Goal: Find specific page/section: Find specific page/section

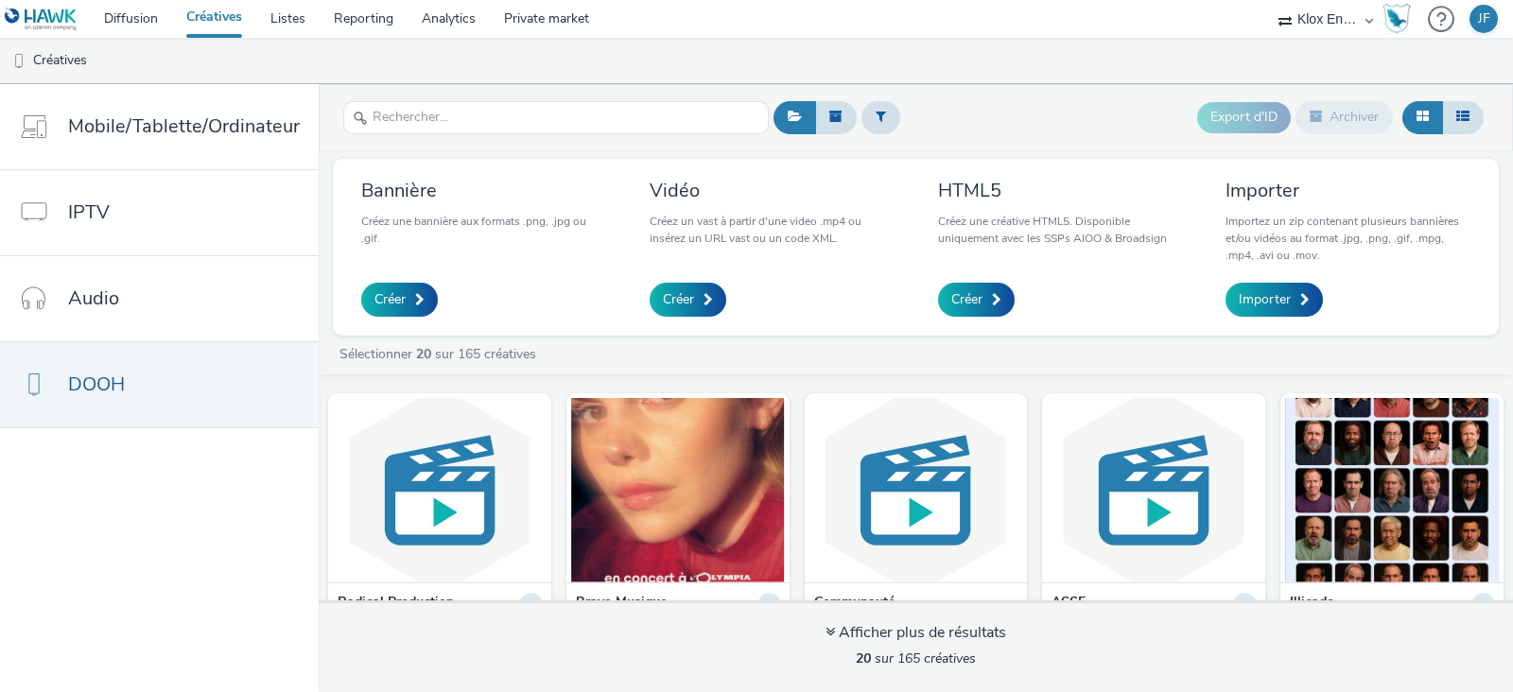
scroll to position [144, 0]
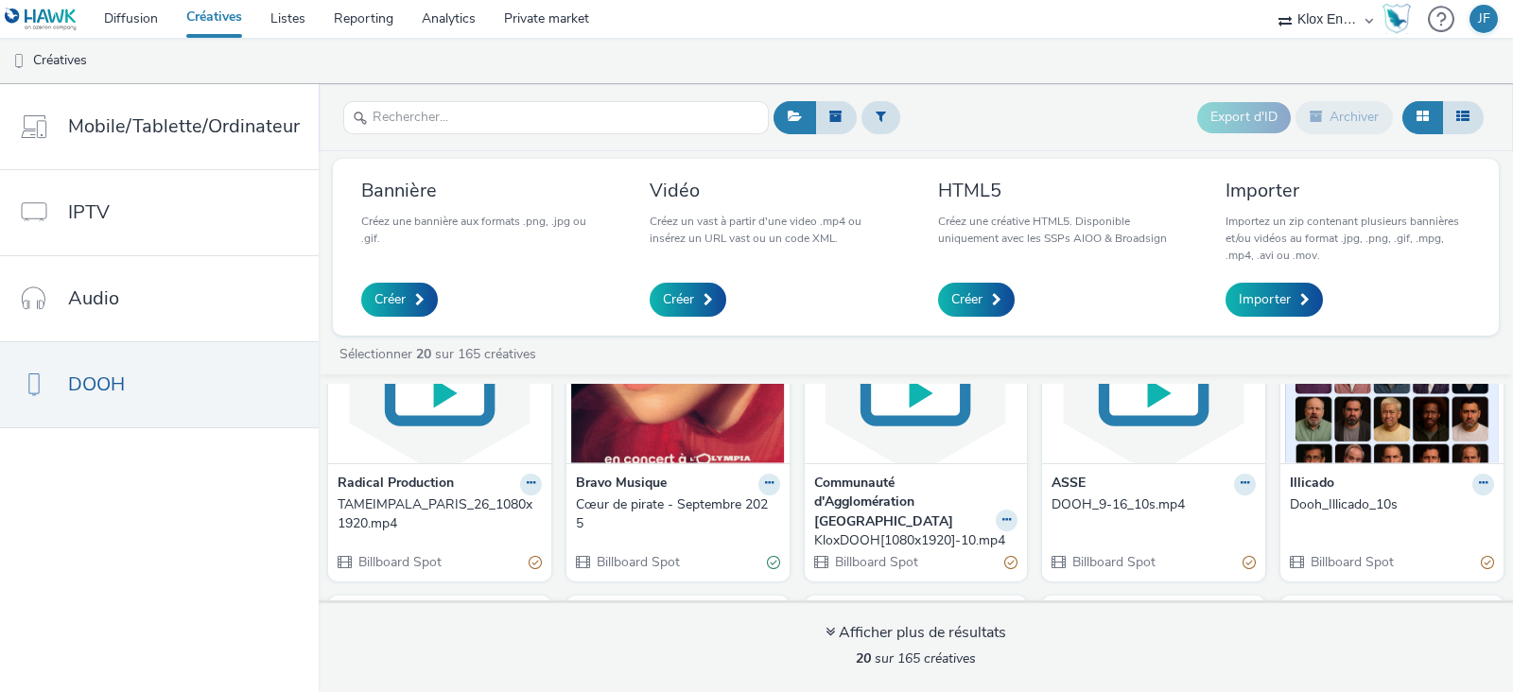
scroll to position [175, 0]
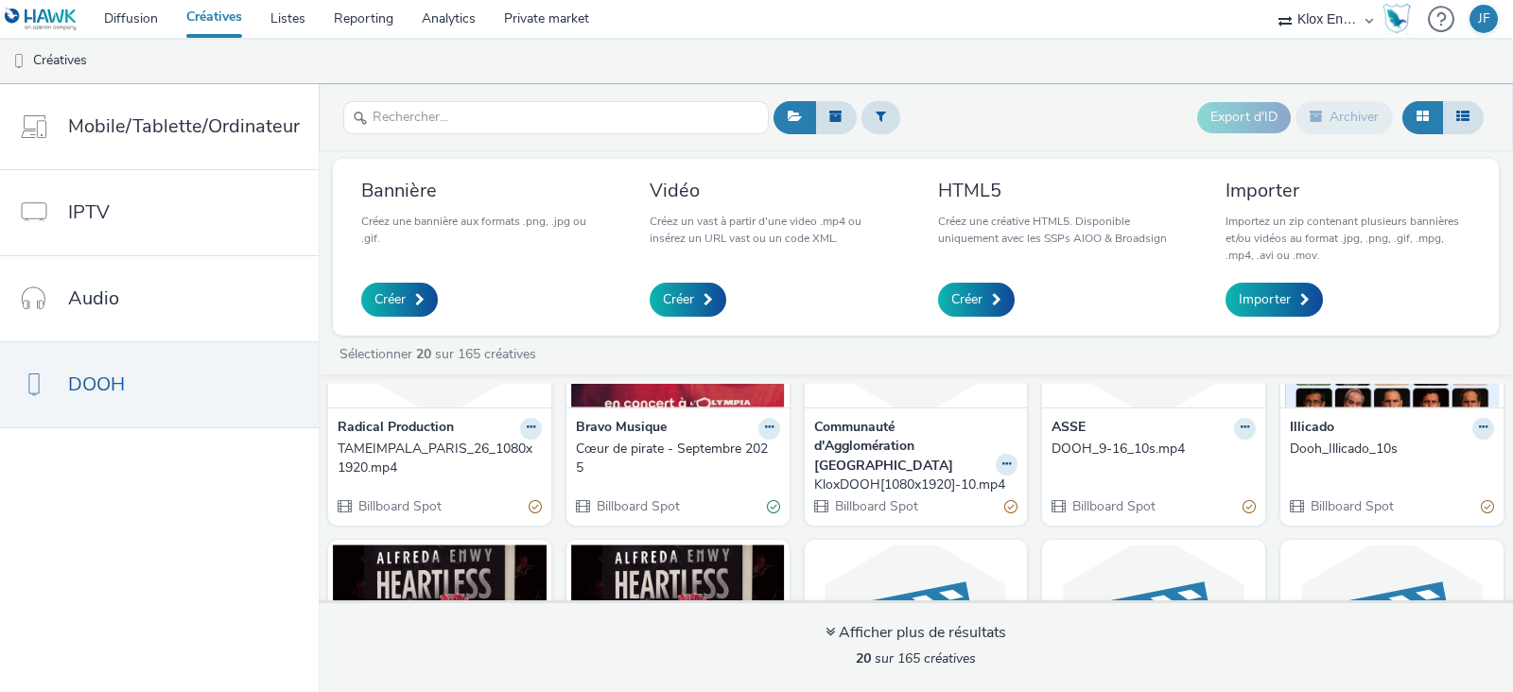
click at [424, 424] on strong "Radical Production" at bounding box center [396, 429] width 116 height 22
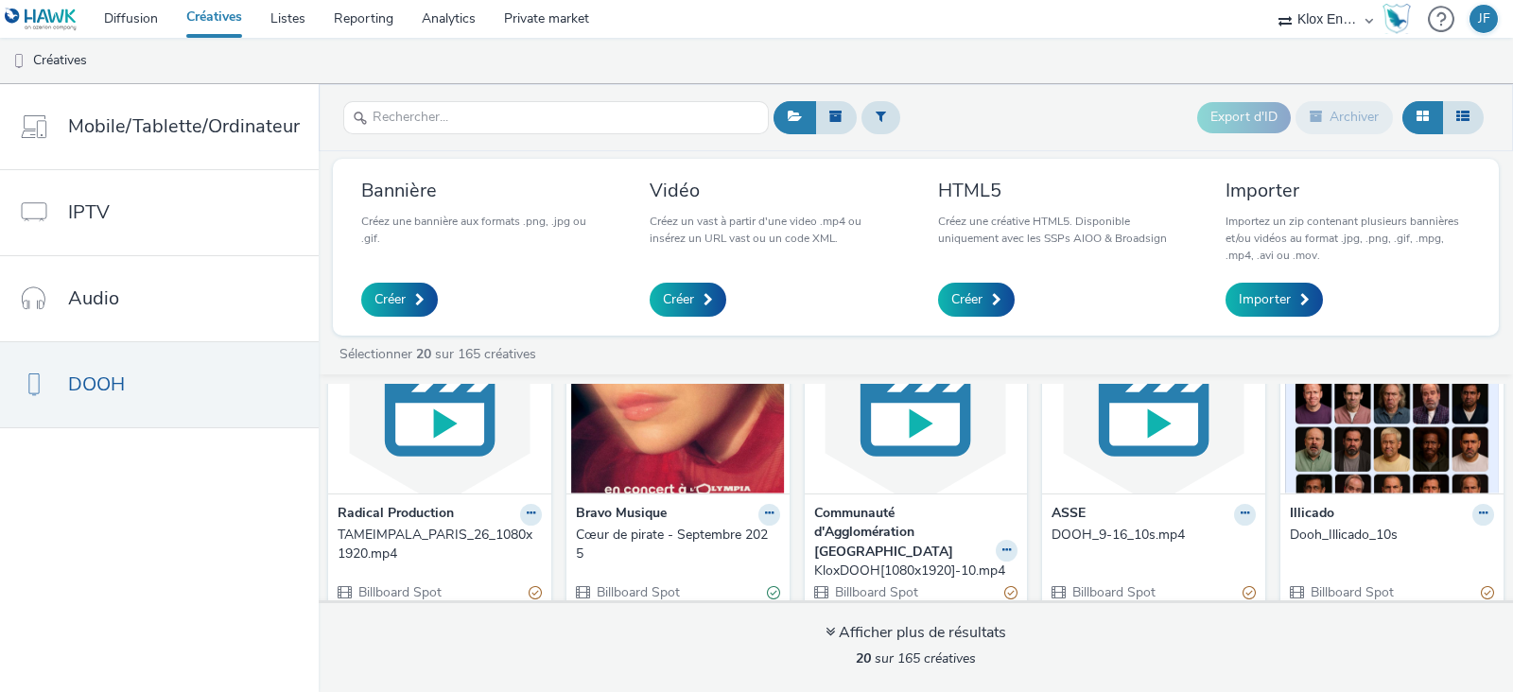
click at [424, 424] on img at bounding box center [440, 401] width 214 height 184
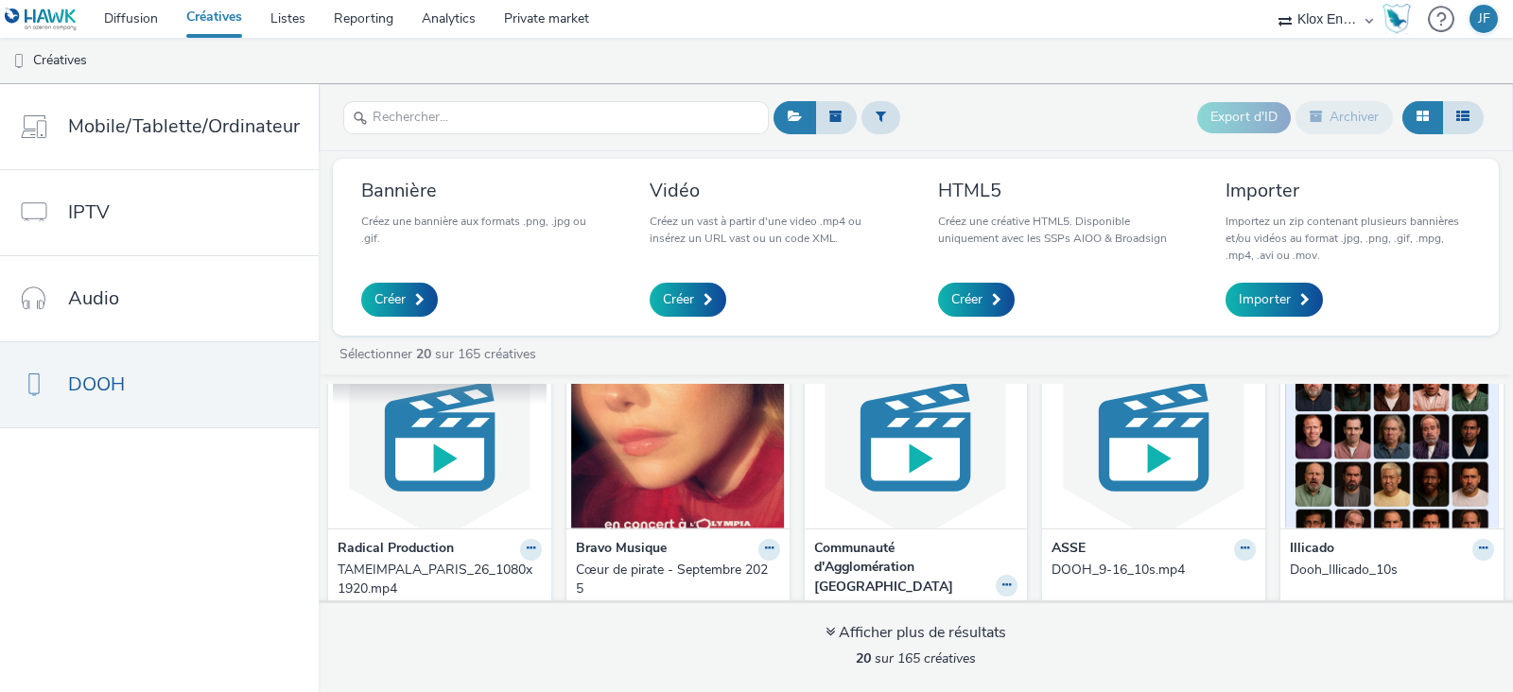
scroll to position [56, 0]
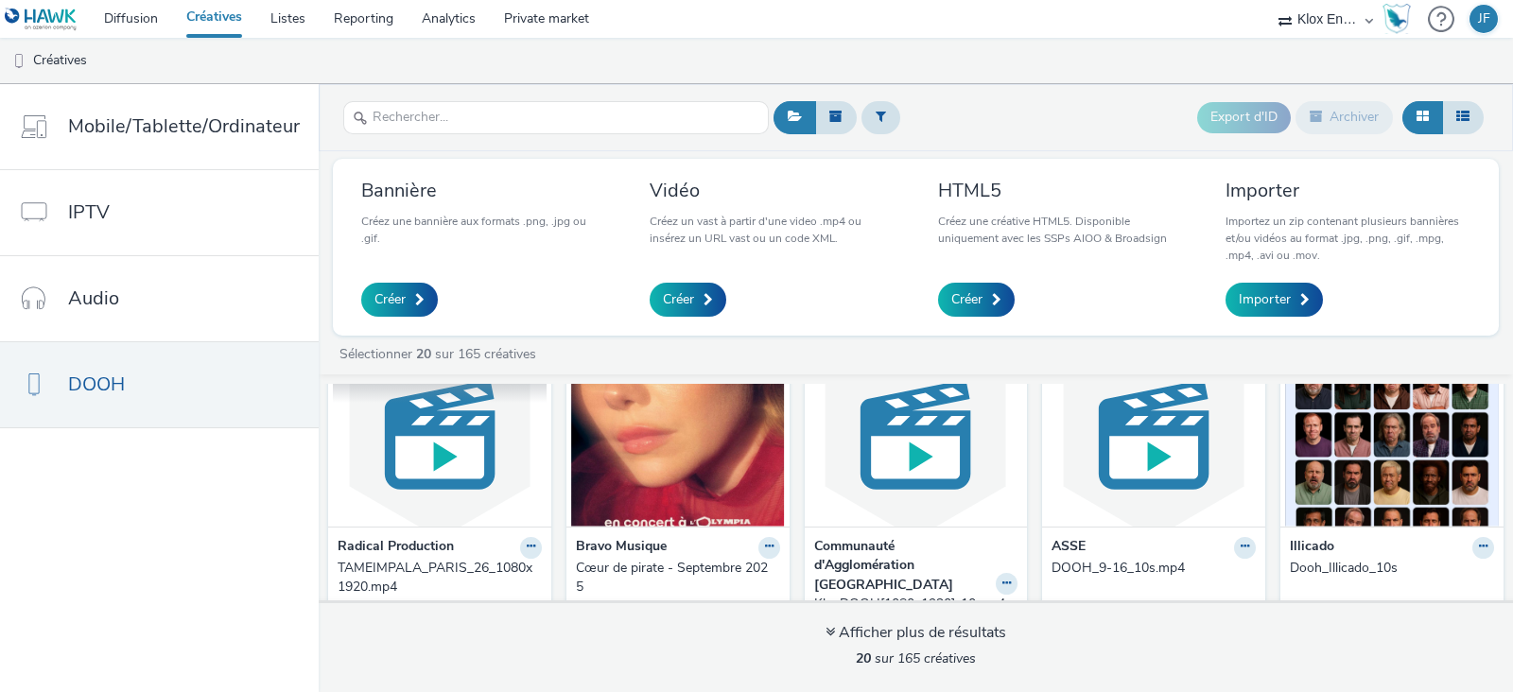
click at [490, 481] on img at bounding box center [440, 434] width 214 height 184
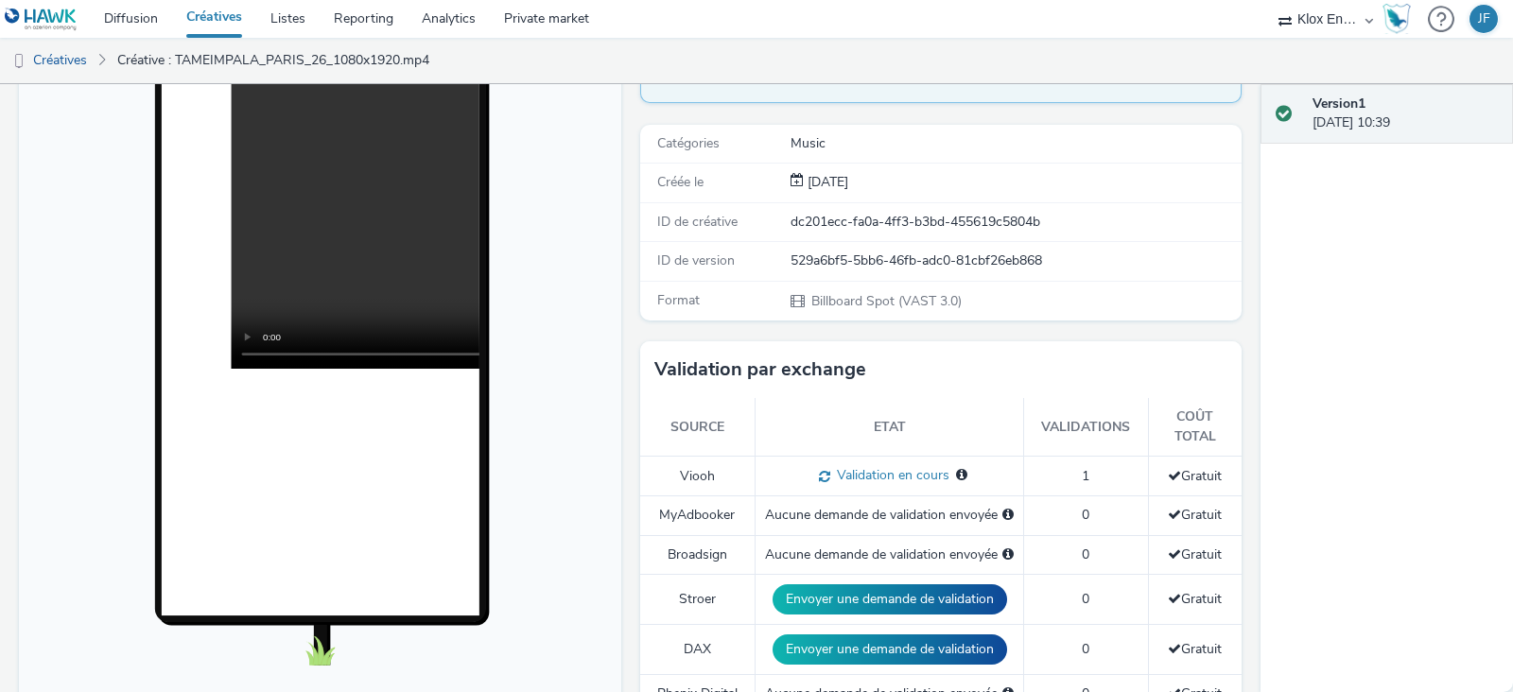
scroll to position [225, 0]
